Goal: Information Seeking & Learning: Learn about a topic

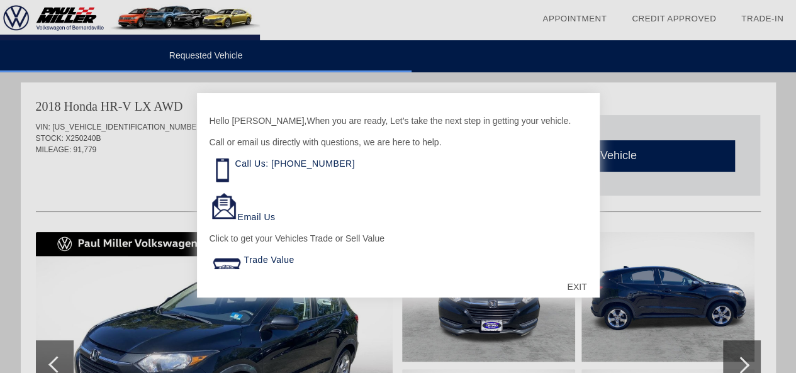
click at [573, 280] on div "EXIT" at bounding box center [576, 287] width 45 height 38
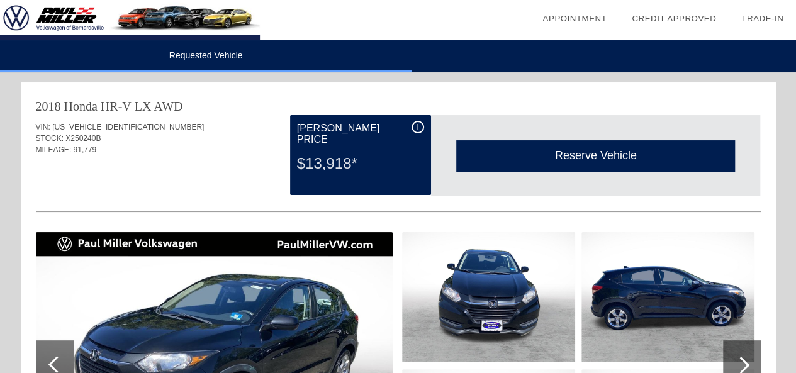
click at [419, 126] on div "i" at bounding box center [418, 127] width 13 height 13
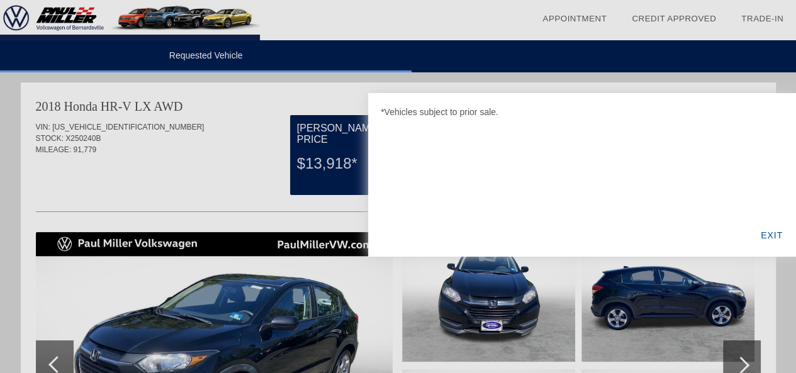
click at [768, 228] on div "EXIT" at bounding box center [772, 235] width 48 height 43
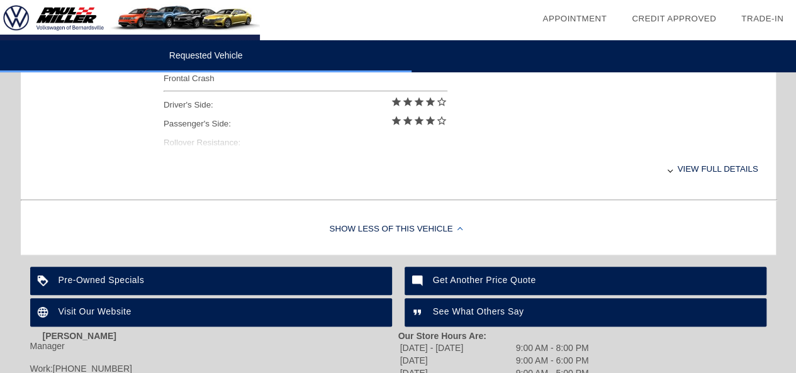
scroll to position [486, 0]
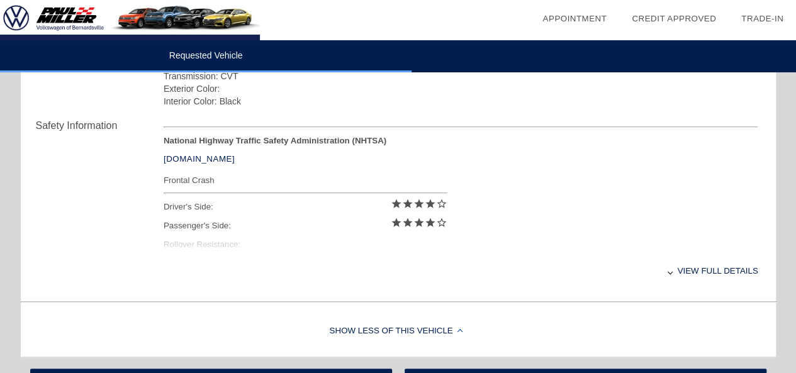
click at [676, 271] on div "View full details" at bounding box center [461, 270] width 595 height 31
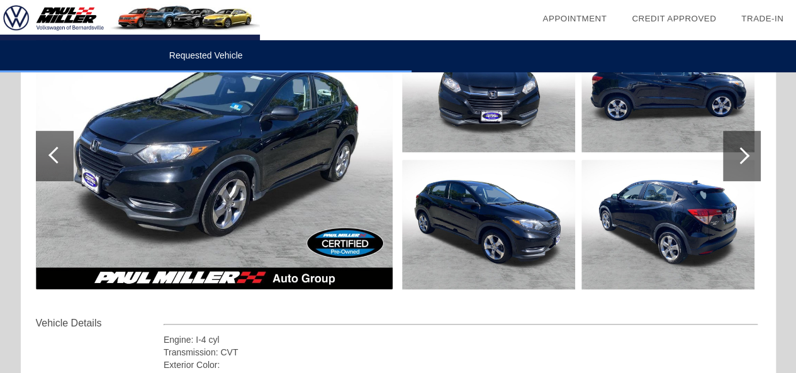
scroll to position [208, 0]
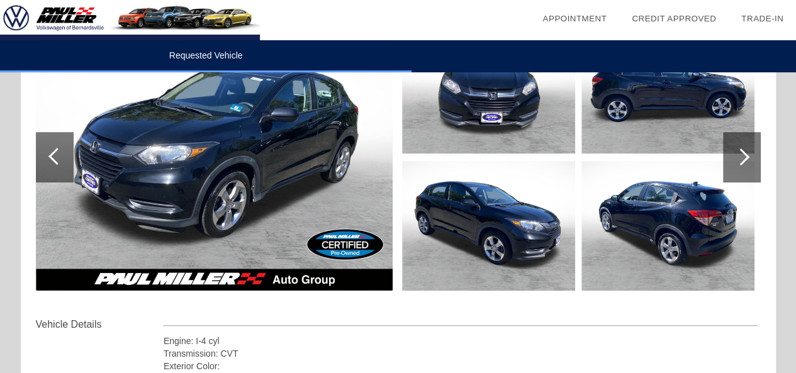
click at [736, 152] on div at bounding box center [740, 157] width 17 height 17
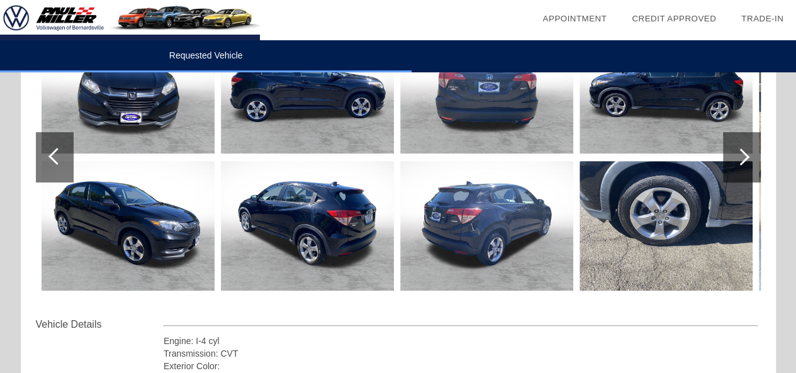
click at [736, 152] on div at bounding box center [740, 157] width 17 height 17
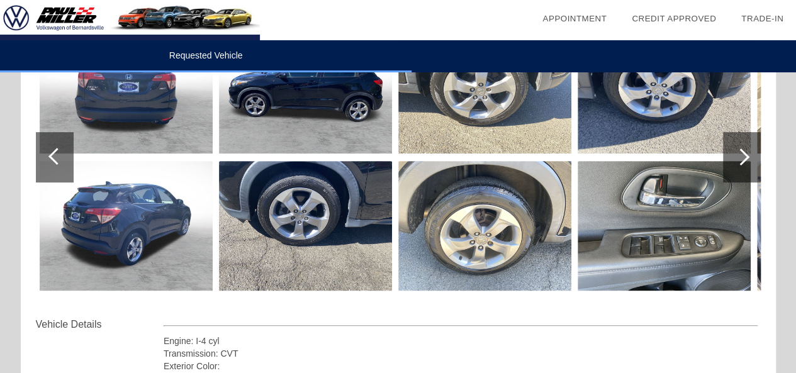
click at [736, 152] on div at bounding box center [740, 157] width 17 height 17
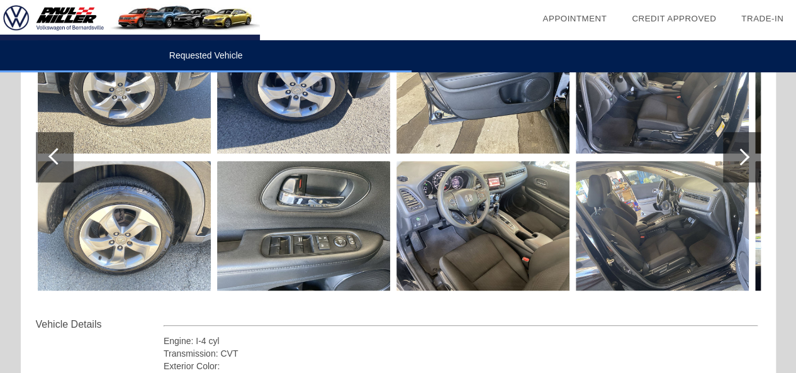
click at [736, 152] on div at bounding box center [740, 157] width 17 height 17
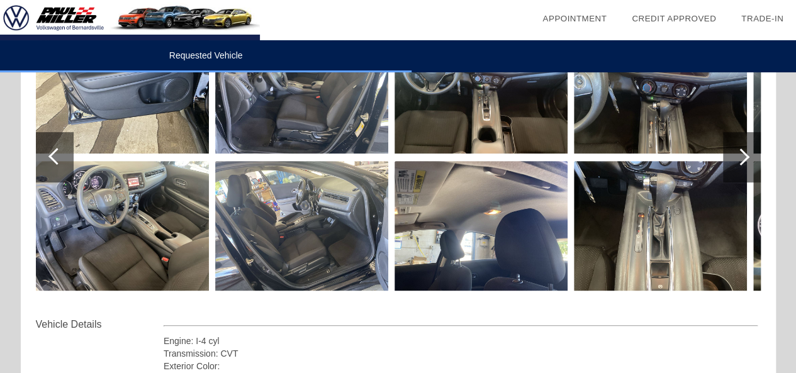
click at [736, 152] on div at bounding box center [740, 157] width 17 height 17
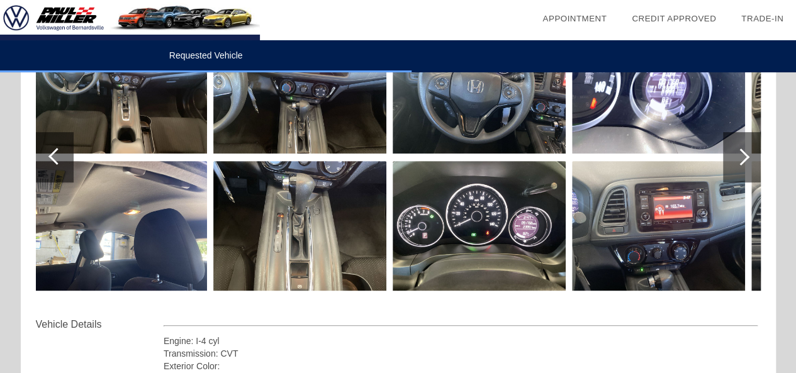
click at [736, 152] on div at bounding box center [740, 157] width 17 height 17
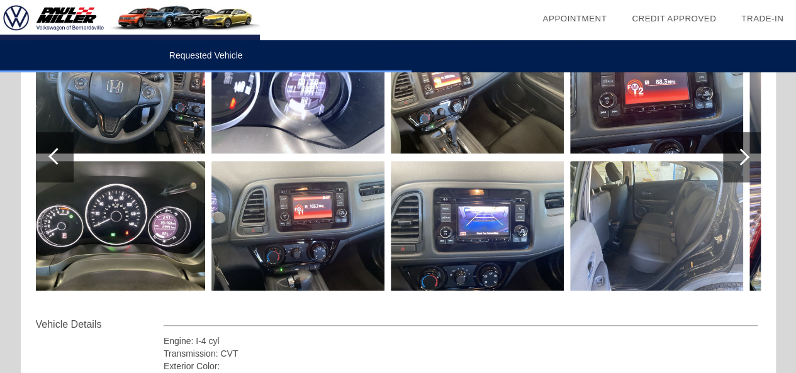
click at [736, 152] on div at bounding box center [740, 157] width 17 height 17
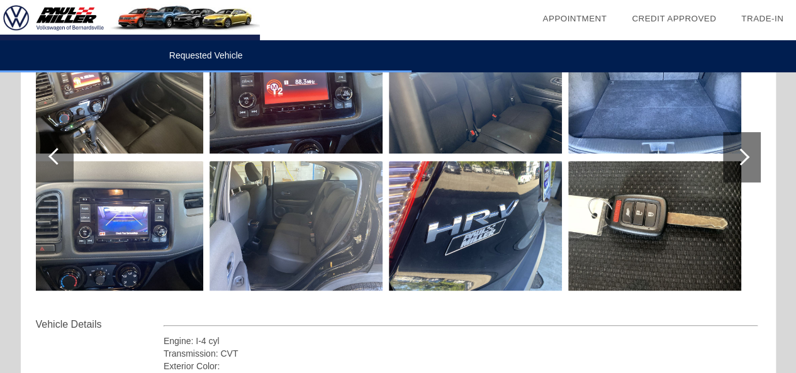
click at [736, 152] on div at bounding box center [740, 157] width 17 height 17
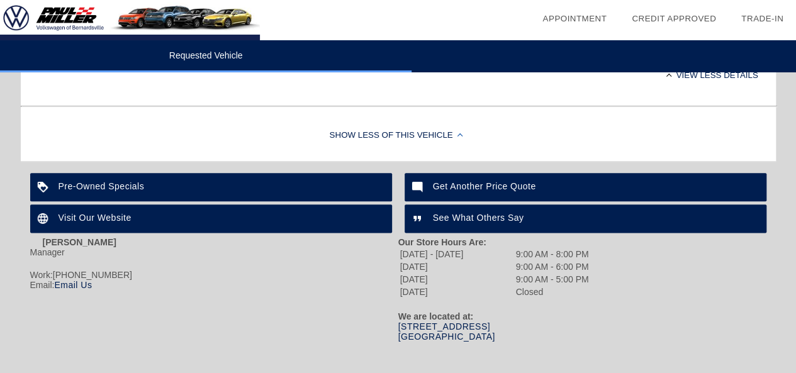
scroll to position [683, 0]
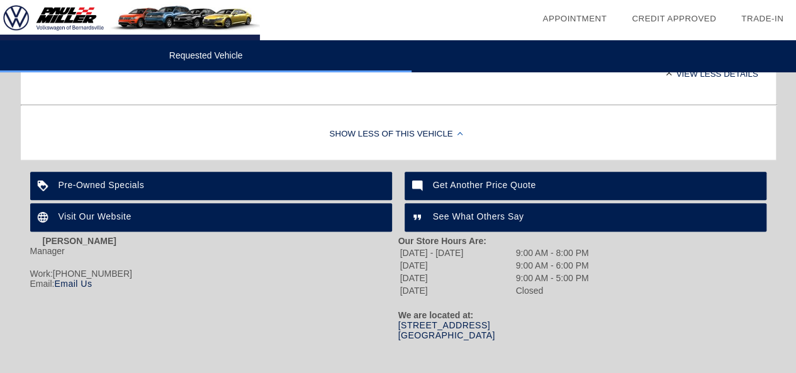
click at [91, 215] on div "Visit Our Website" at bounding box center [211, 217] width 362 height 28
